Goal: Obtain resource: Obtain resource

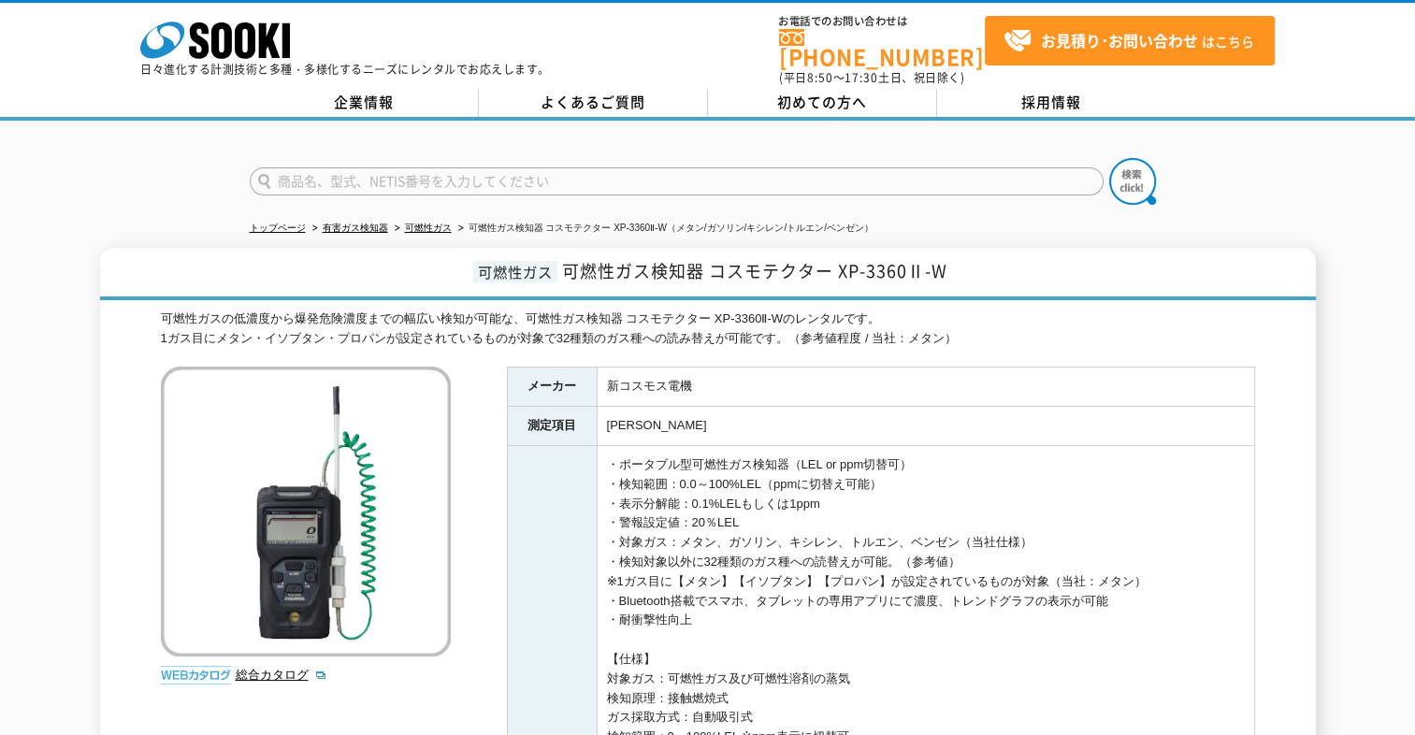
click at [1086, 65] on ul "お電話でのお問い合わせは [PHONE_NUMBER] (平日 8:50 ～ 17:30 土日、祝日除く) お見積り･お問い合わせ はこちら" at bounding box center [1027, 51] width 496 height 71
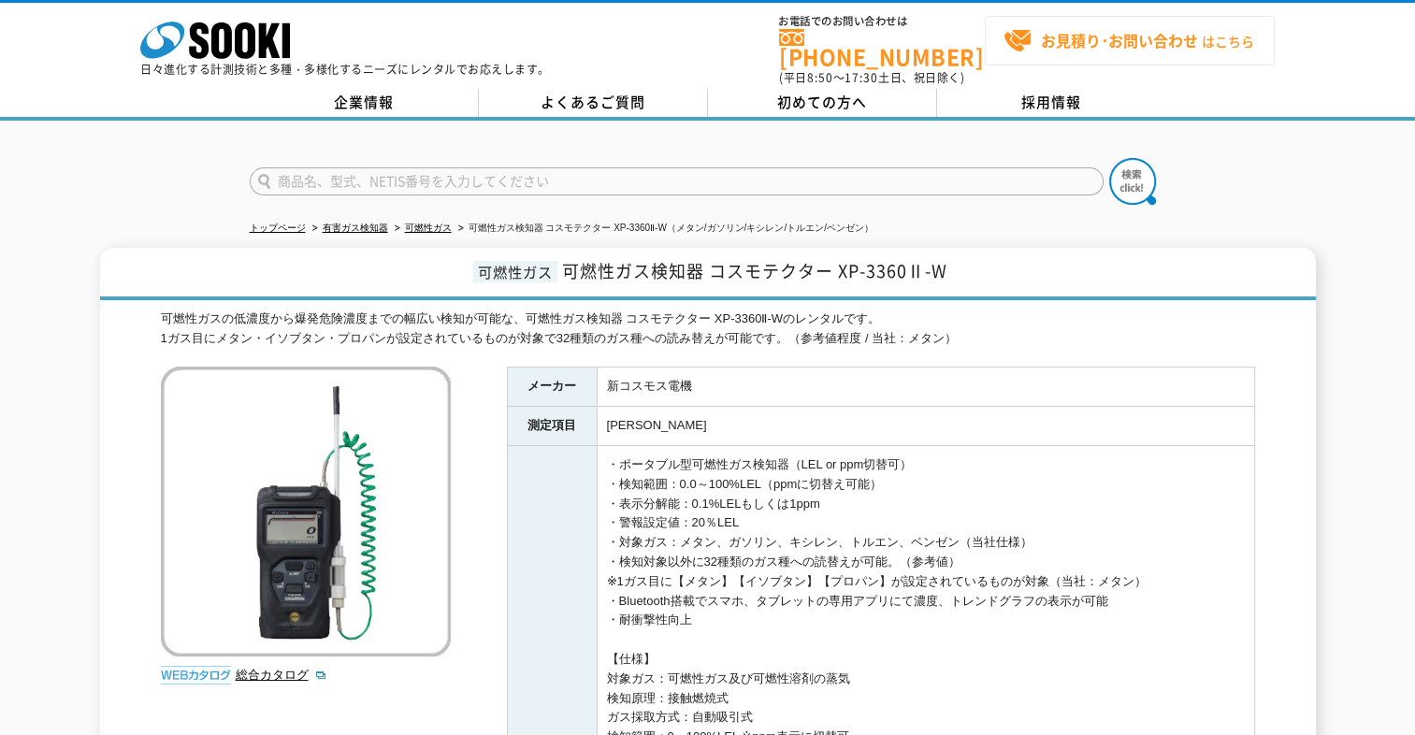
click at [1087, 54] on link "お見積り･お問い合わせ はこちら" at bounding box center [1130, 41] width 290 height 50
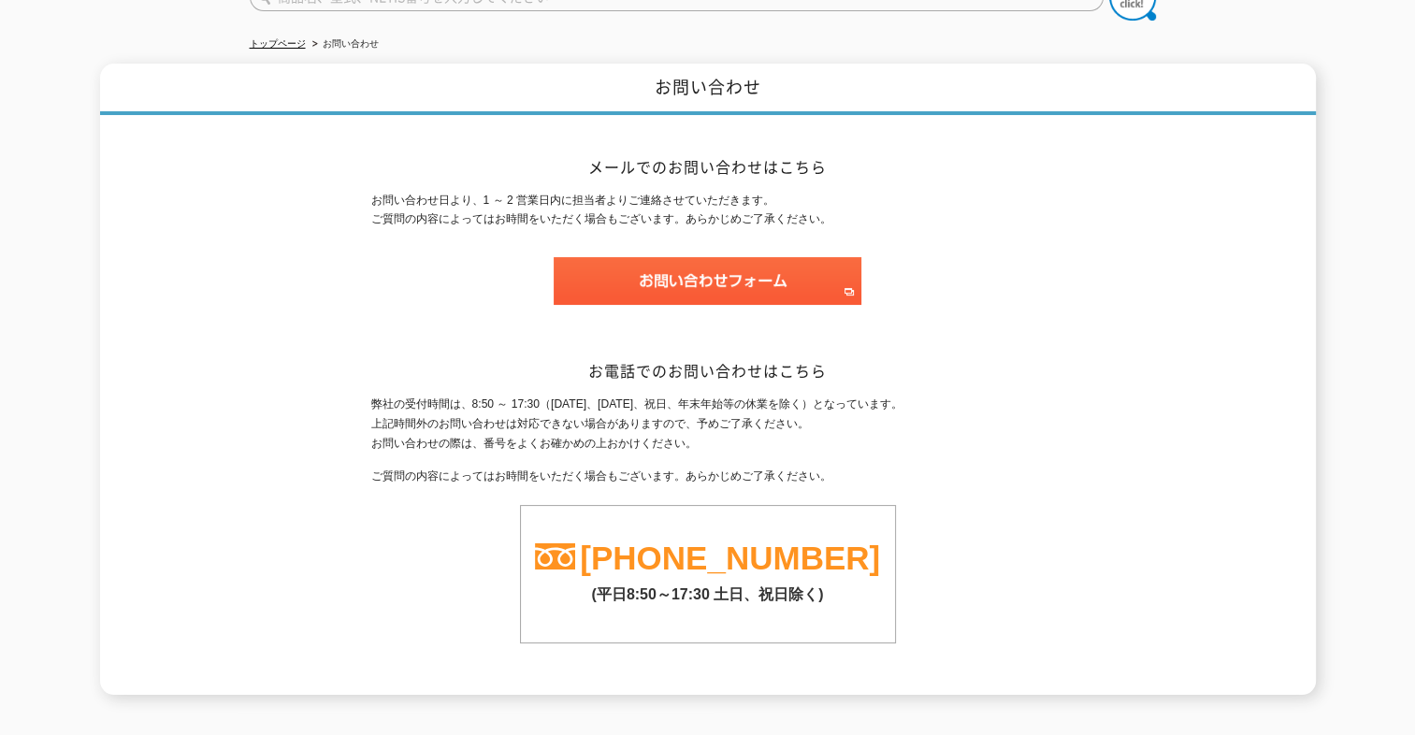
scroll to position [187, 0]
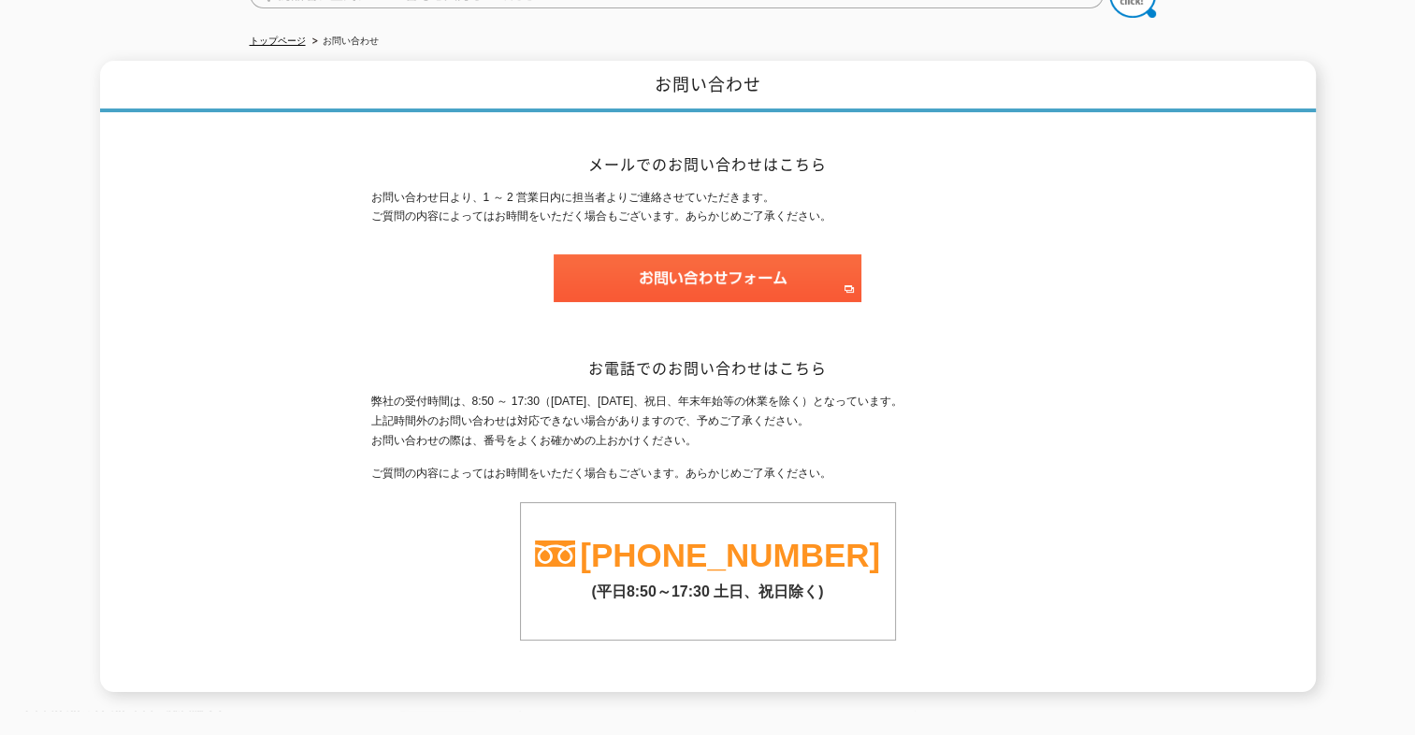
click at [1030, 335] on div "メールでのお問い合わせはこちら お問い合わせ日より、1 ～ 2 営業日内に担当者よりご連絡させていただきます。 ご質問の内容によってはお時間をいただく場合もご…" at bounding box center [708, 402] width 674 height 580
click at [1002, 264] on p at bounding box center [708, 287] width 674 height 66
